Goal: Find contact information: Find contact information

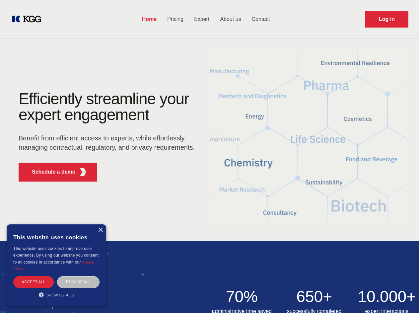
click at [209, 156] on div "Efficiently streamline your expert engagement Benefit from efficient access to …" at bounding box center [109, 139] width 202 height 96
click at [50, 172] on p "Schedule a demo" at bounding box center [54, 172] width 44 height 8
click at [100, 230] on div "× This website uses cookies This website uses cookies to improve user experienc…" at bounding box center [56, 265] width 99 height 82
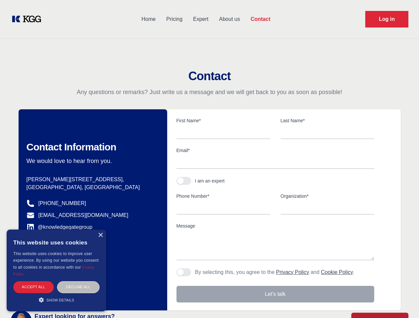
click at [33, 281] on div "Accept all" at bounding box center [33, 287] width 40 height 12
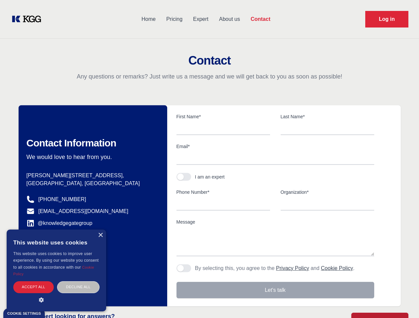
click at [78, 281] on div "Contact Information We would love to hear from you. Postal address [PERSON_NAME…" at bounding box center [93, 205] width 148 height 201
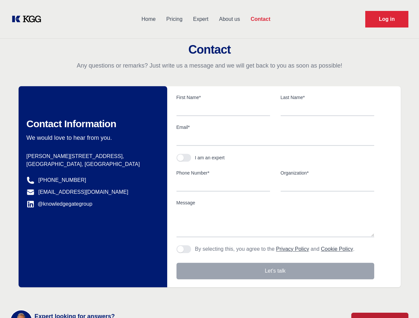
click at [56, 294] on main "Contact Any questions or remarks? Just write us a message and we will get back …" at bounding box center [209, 172] width 419 height 345
